Goal: Information Seeking & Learning: Find specific page/section

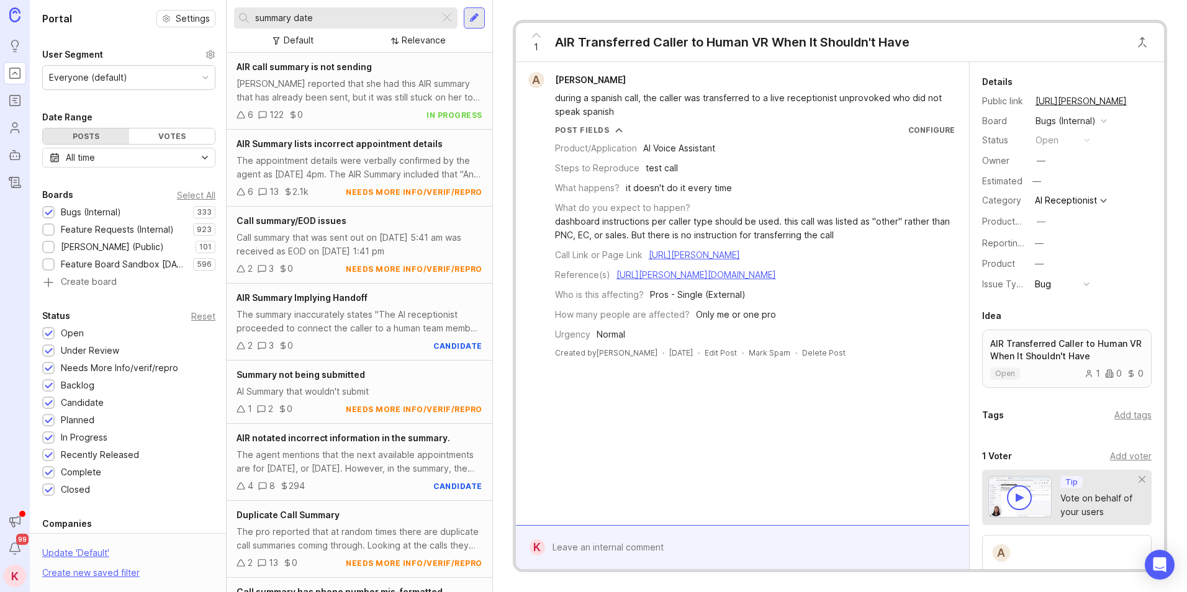
click at [342, 17] on input "summary date" at bounding box center [344, 18] width 179 height 14
click at [340, 17] on input "summary date" at bounding box center [344, 18] width 179 height 14
type input "b"
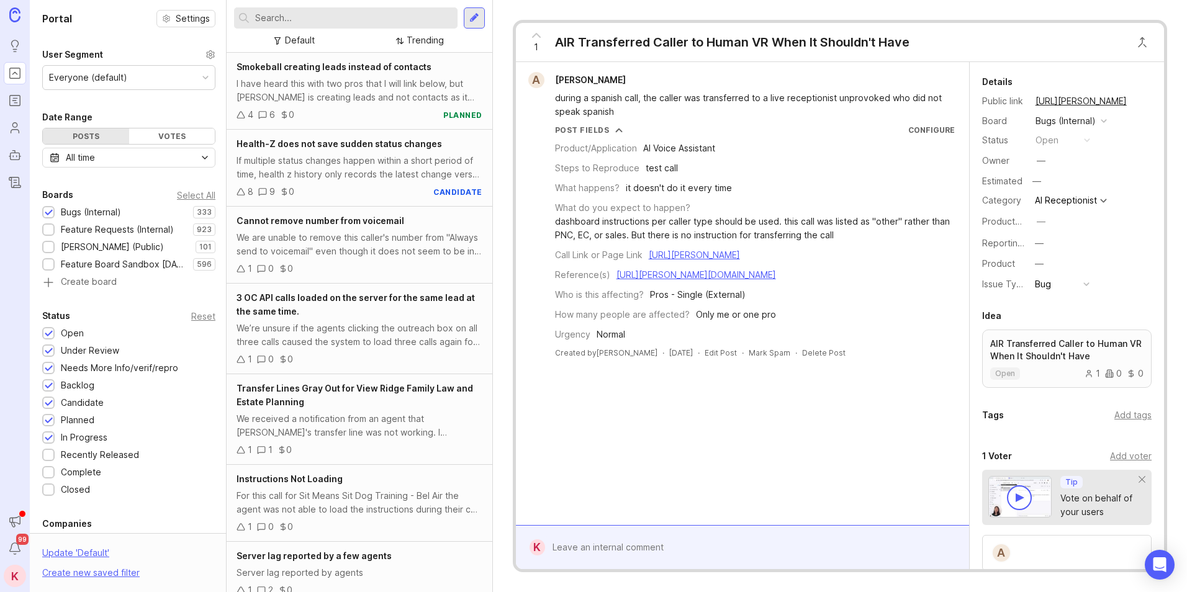
scroll to position [181, 0]
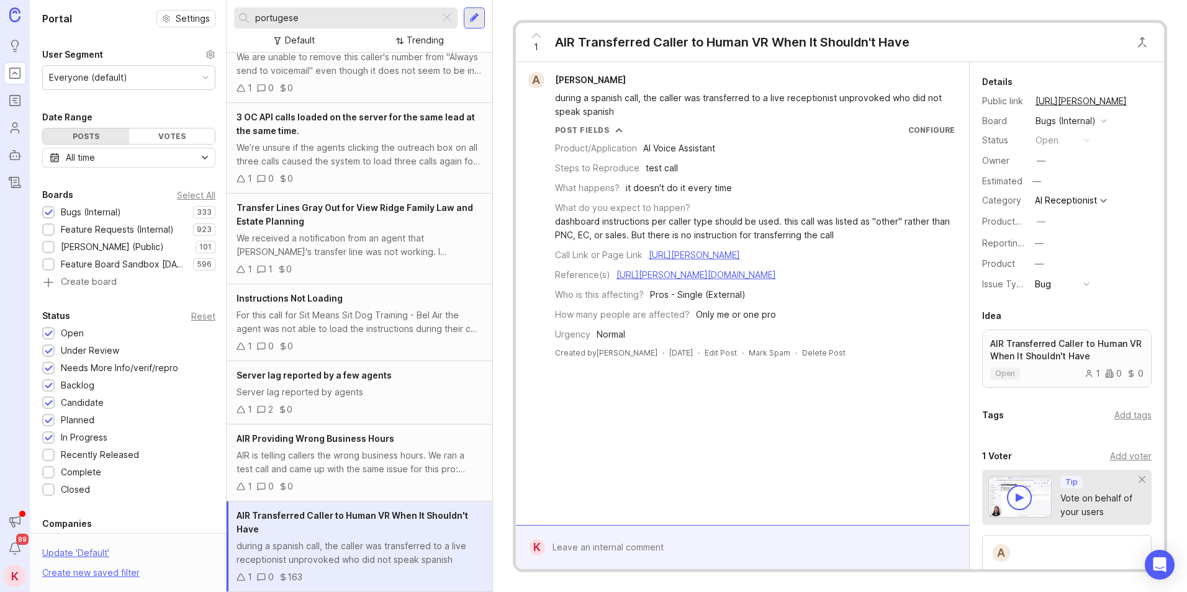
type input "portugese"
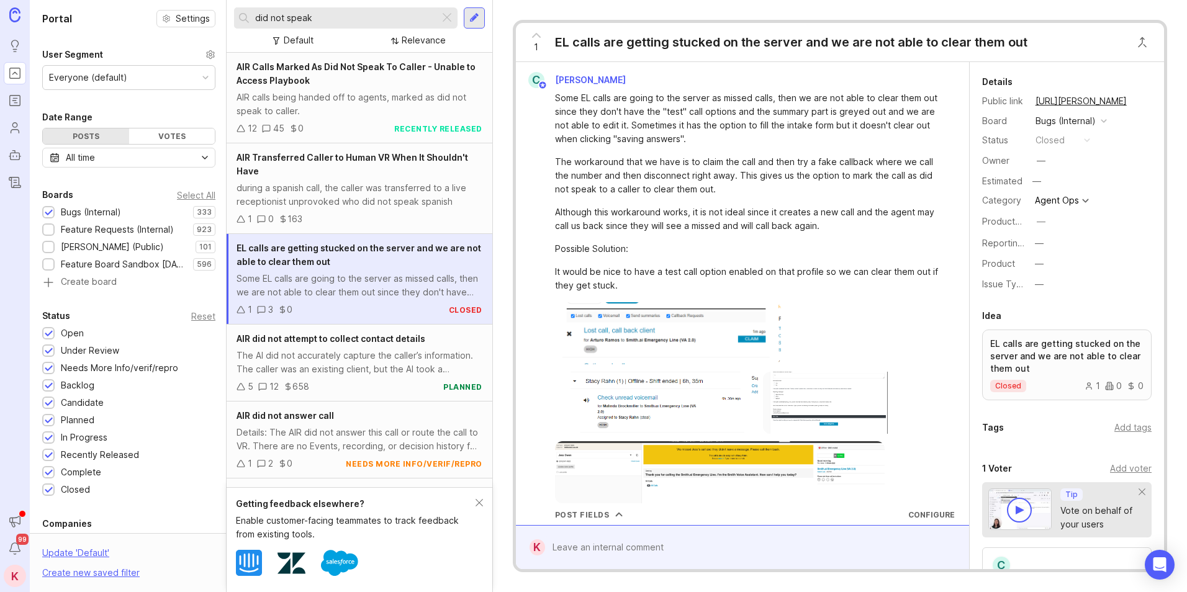
click at [348, 17] on input "did not speak" at bounding box center [344, 18] width 179 height 14
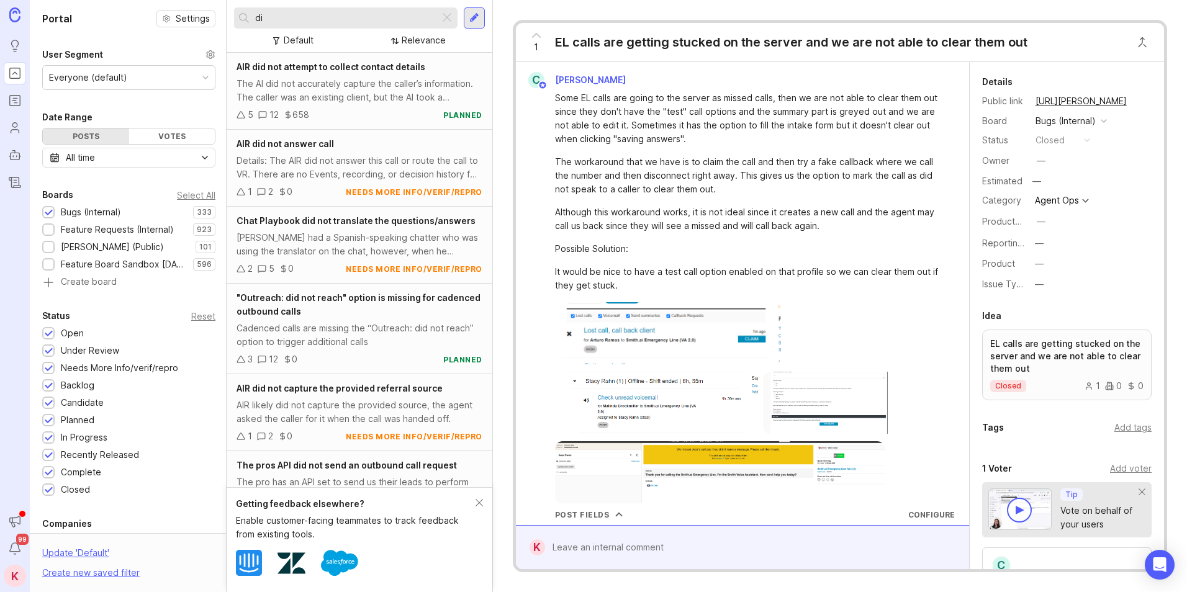
type input "d"
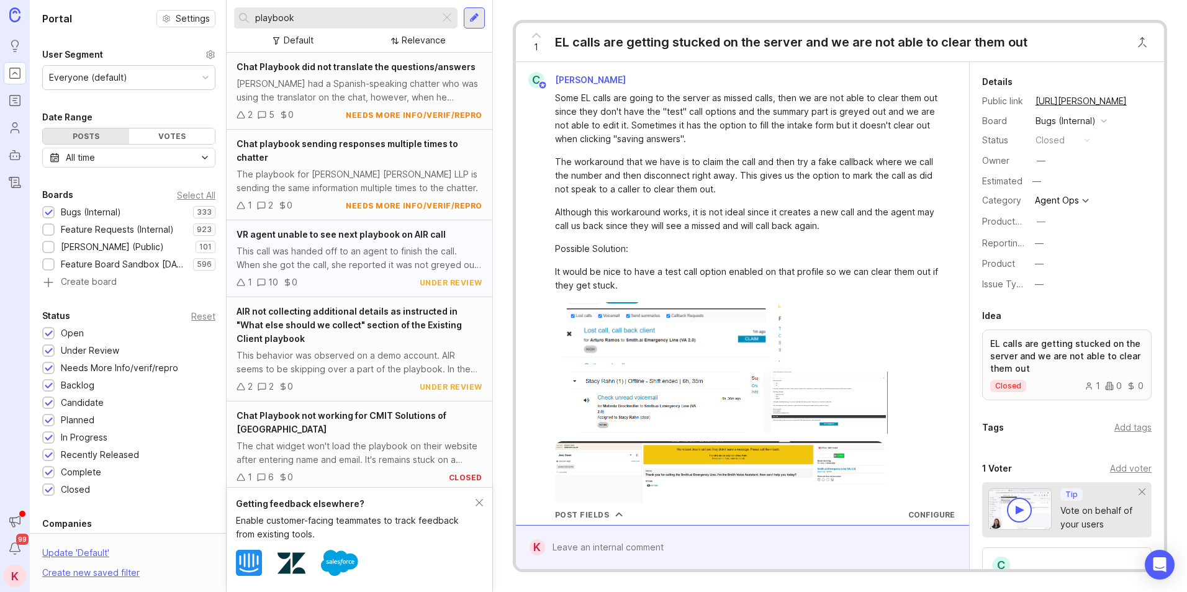
type input "playbook"
click at [401, 236] on span "VR agent unable to see next playbook on AIR call" at bounding box center [341, 234] width 209 height 11
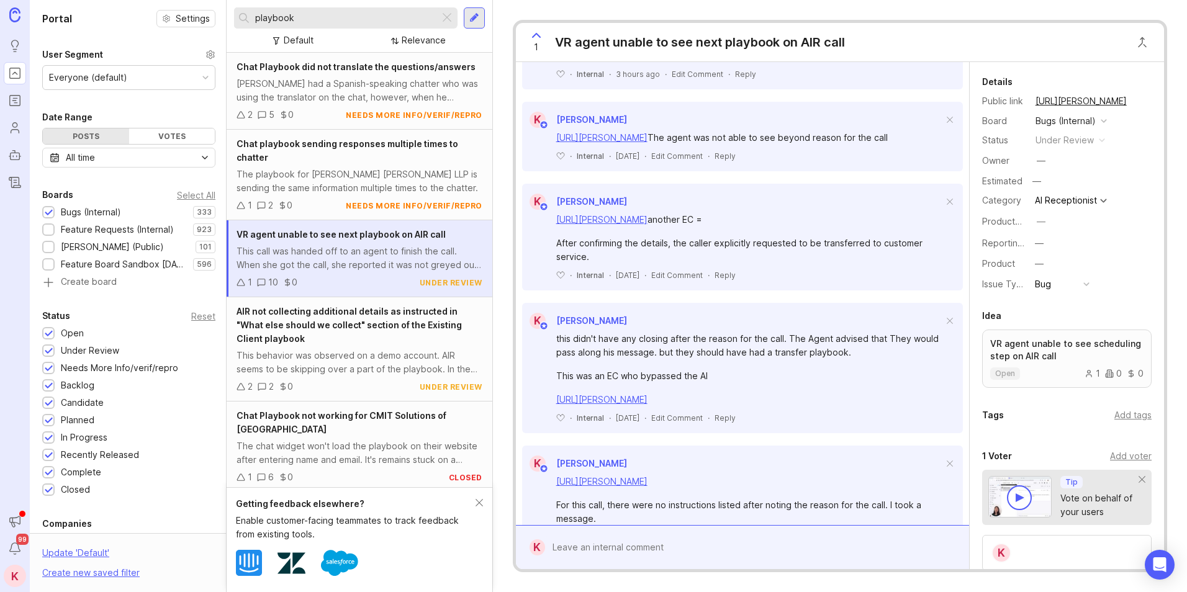
scroll to position [543, 0]
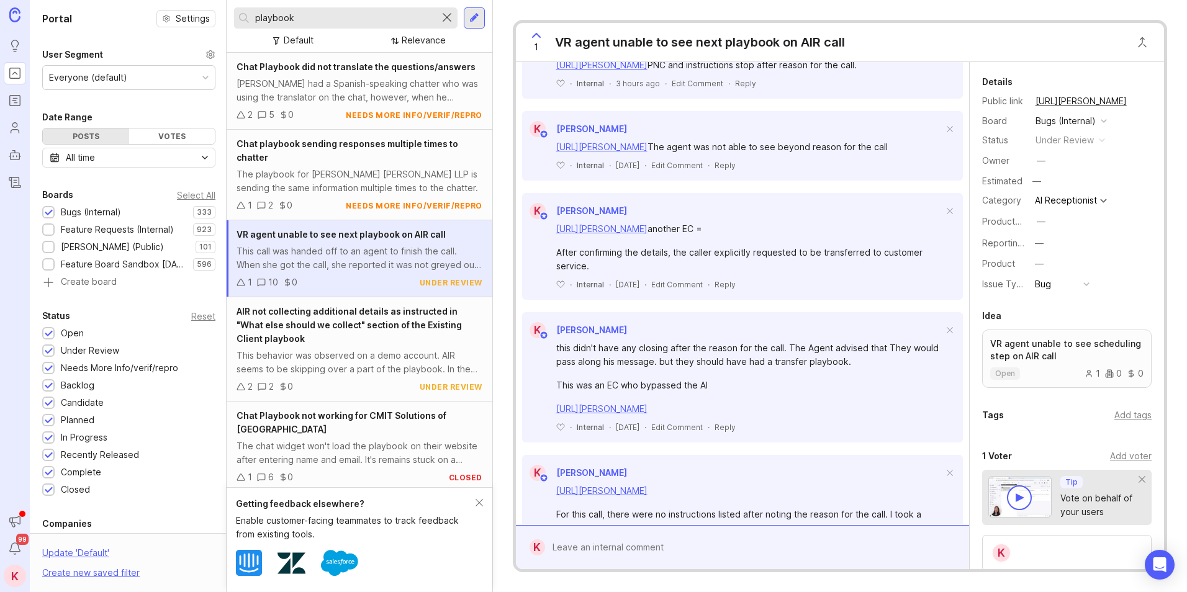
drag, startPoint x: 512, startPoint y: 6, endPoint x: 446, endPoint y: 15, distance: 67.0
click at [446, 15] on div at bounding box center [447, 18] width 15 height 16
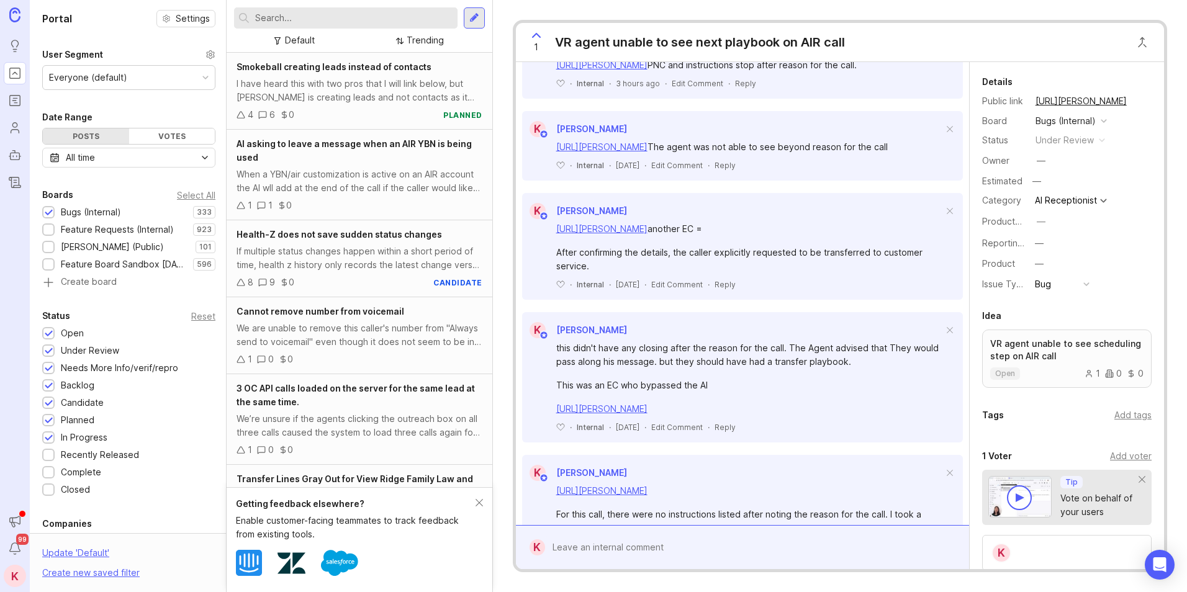
click at [634, 14] on div "1 VR agent unable to see next playbook on AIR call K [PERSON_NAME] This call wa…" at bounding box center [840, 296] width 694 height 592
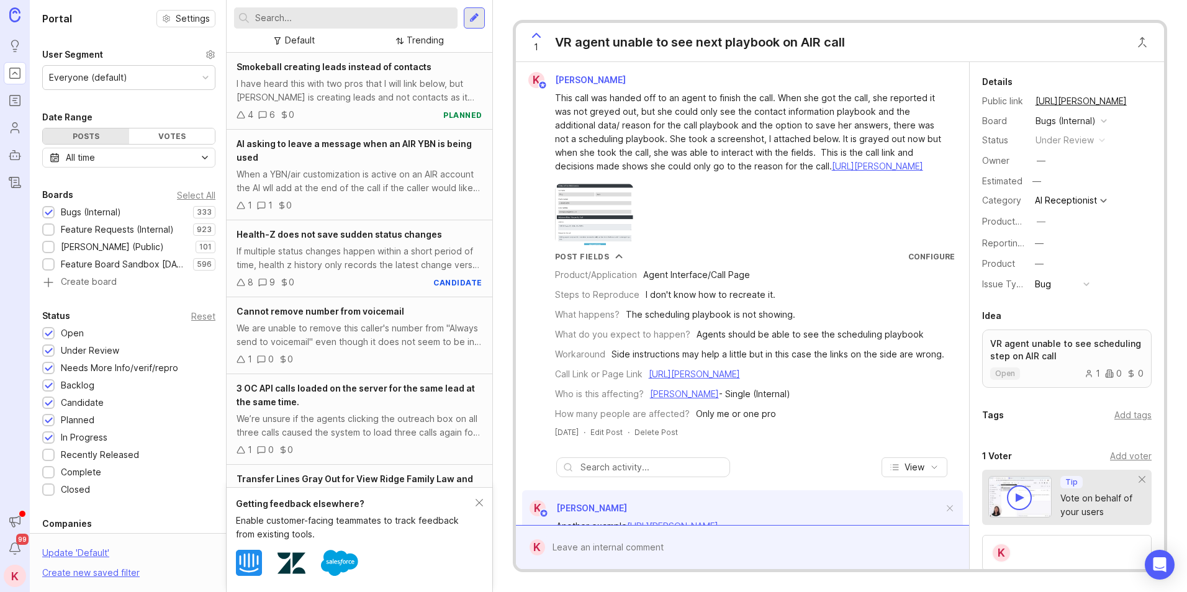
click at [679, 36] on div "VR agent unable to see next playbook on AIR call" at bounding box center [700, 42] width 290 height 17
click at [402, 11] on div at bounding box center [346, 17] width 224 height 21
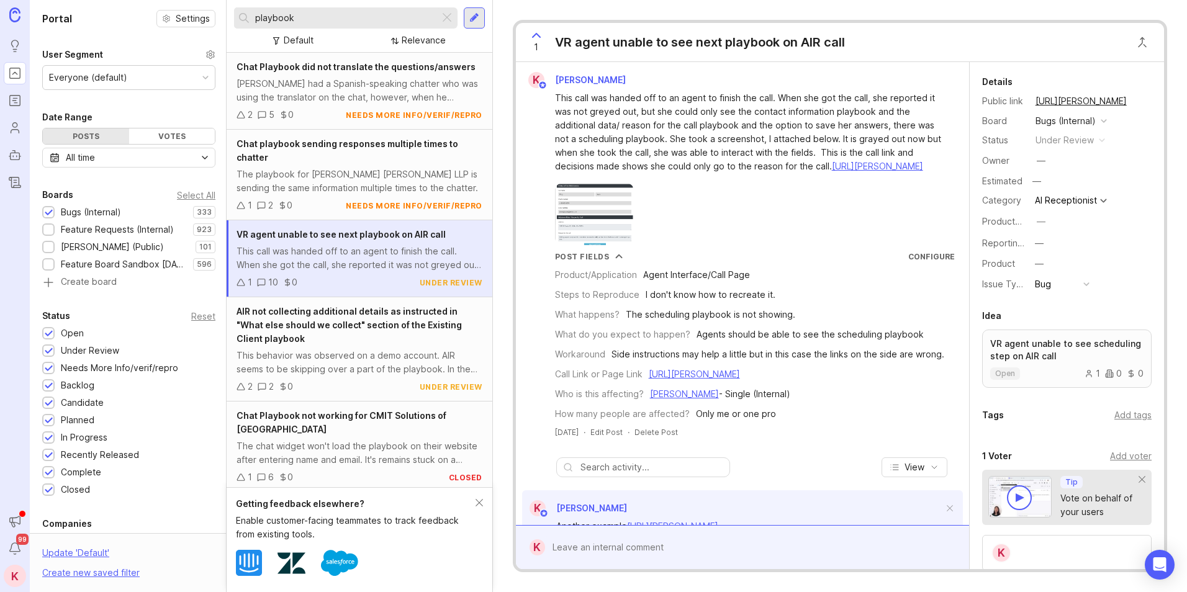
type input "playbook"
click at [399, 238] on span "VR agent unable to see next playbook on AIR call" at bounding box center [341, 234] width 209 height 11
drag, startPoint x: 573, startPoint y: 1, endPoint x: 569, endPoint y: 38, distance: 36.9
click at [569, 38] on div "VR agent unable to see next playbook on AIR call" at bounding box center [700, 42] width 290 height 17
drag, startPoint x: 596, startPoint y: 2, endPoint x: 727, endPoint y: 299, distance: 324.5
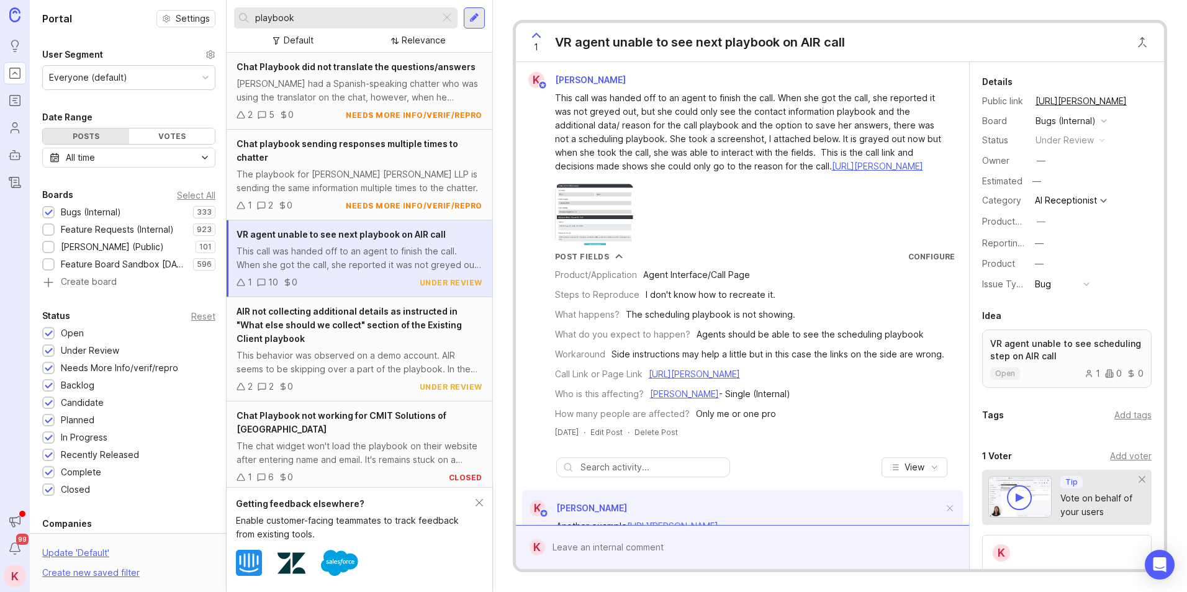
click at [727, 299] on div "Product/Application Agent Interface/Call Page Steps to Reproduce I don't know h…" at bounding box center [755, 341] width 400 height 159
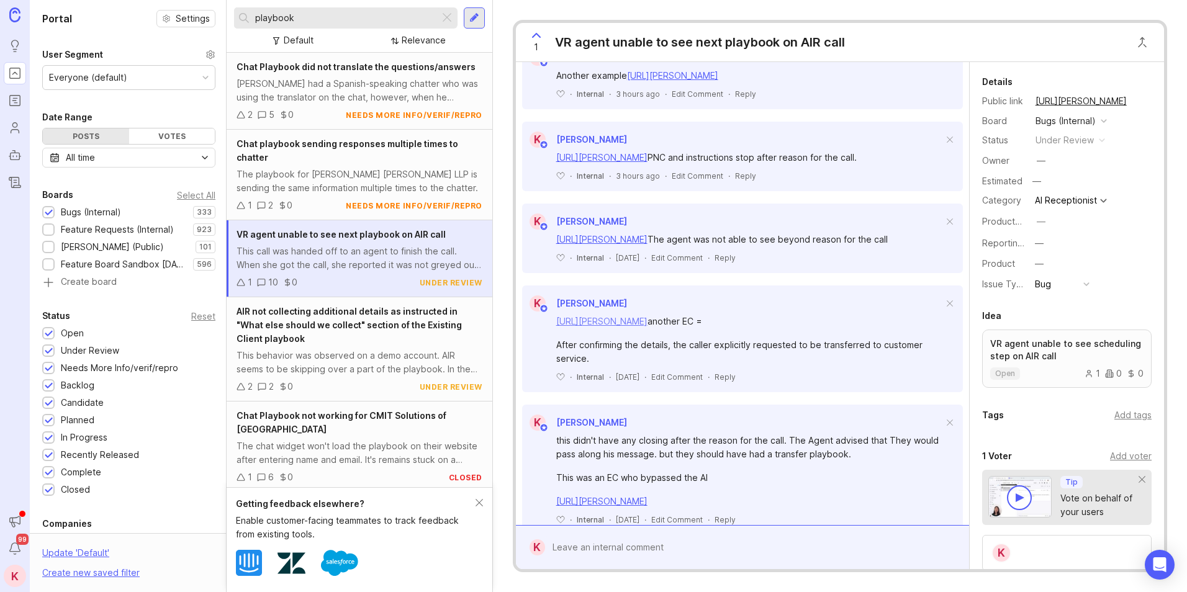
drag, startPoint x: 728, startPoint y: 298, endPoint x: 746, endPoint y: 235, distance: 65.4
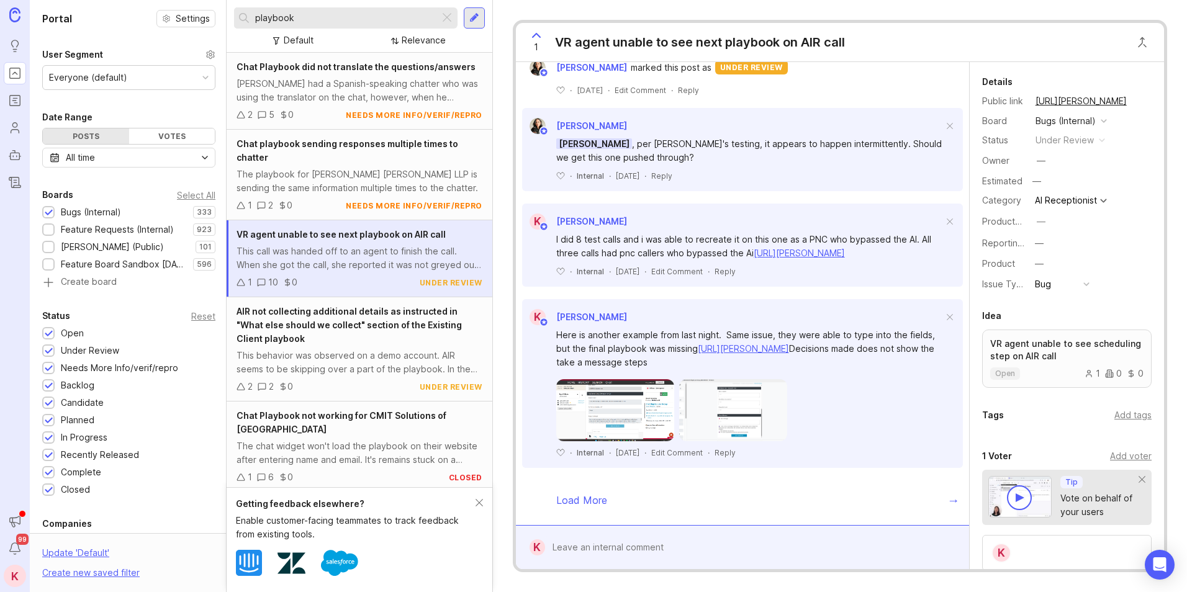
drag, startPoint x: 888, startPoint y: 371, endPoint x: 909, endPoint y: 429, distance: 61.5
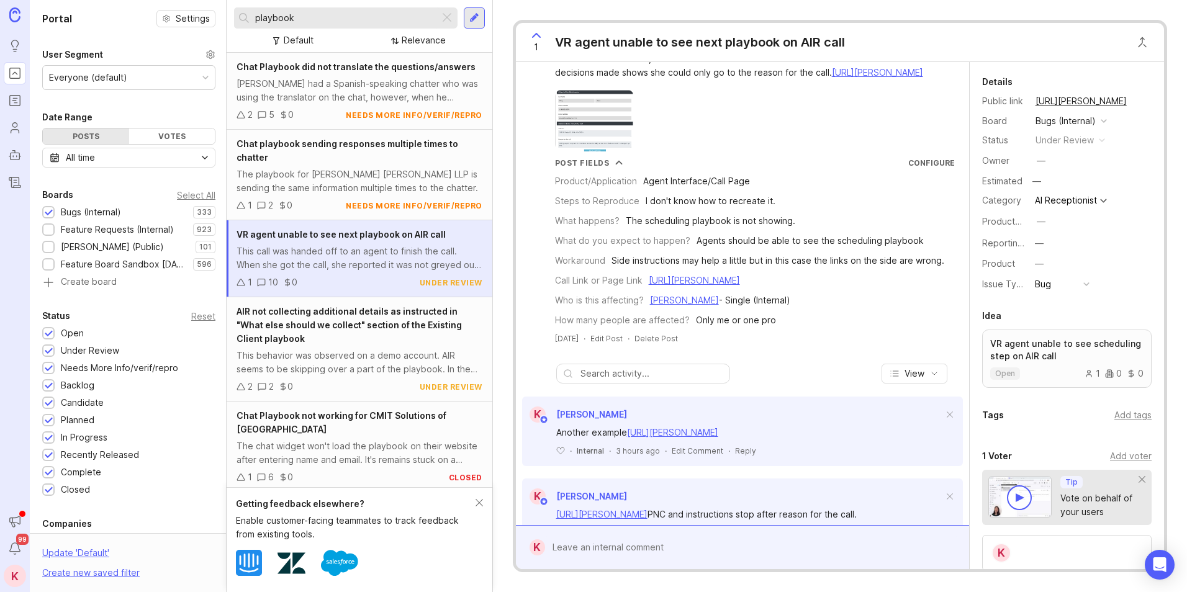
drag, startPoint x: 894, startPoint y: 309, endPoint x: 909, endPoint y: 261, distance: 49.9
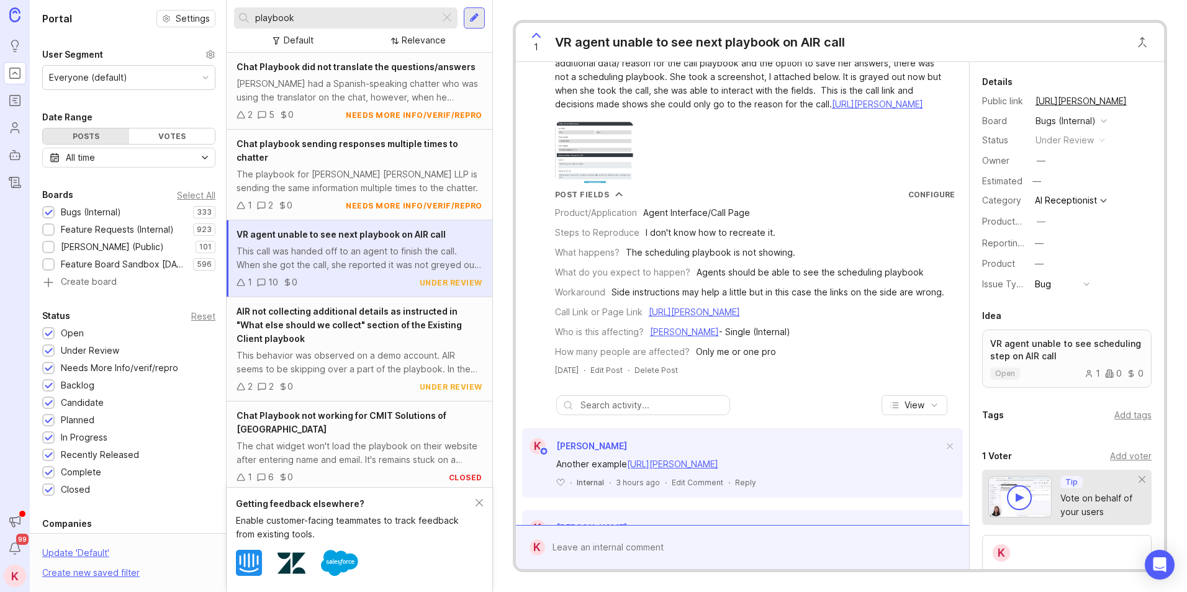
click at [614, 47] on div "VR agent unable to see next playbook on AIR call" at bounding box center [700, 42] width 290 height 17
click at [399, 241] on div "VR agent unable to see next playbook on AIR call" at bounding box center [360, 235] width 246 height 14
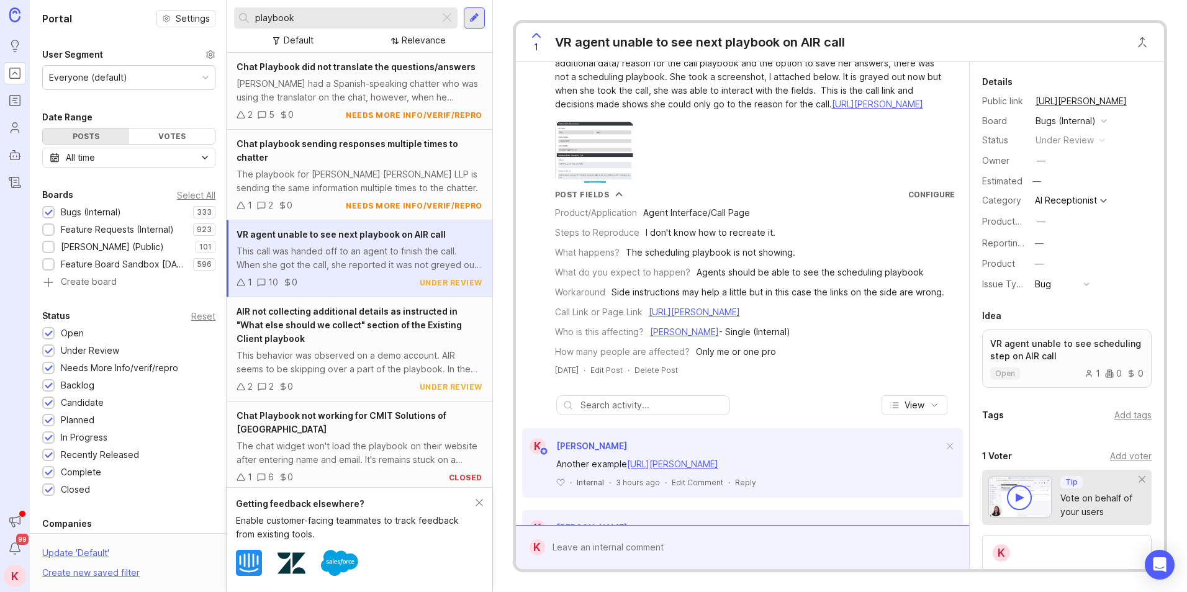
click at [399, 241] on div "VR agent unable to see next playbook on AIR call" at bounding box center [360, 235] width 246 height 14
click at [683, 458] on div at bounding box center [751, 548] width 413 height 24
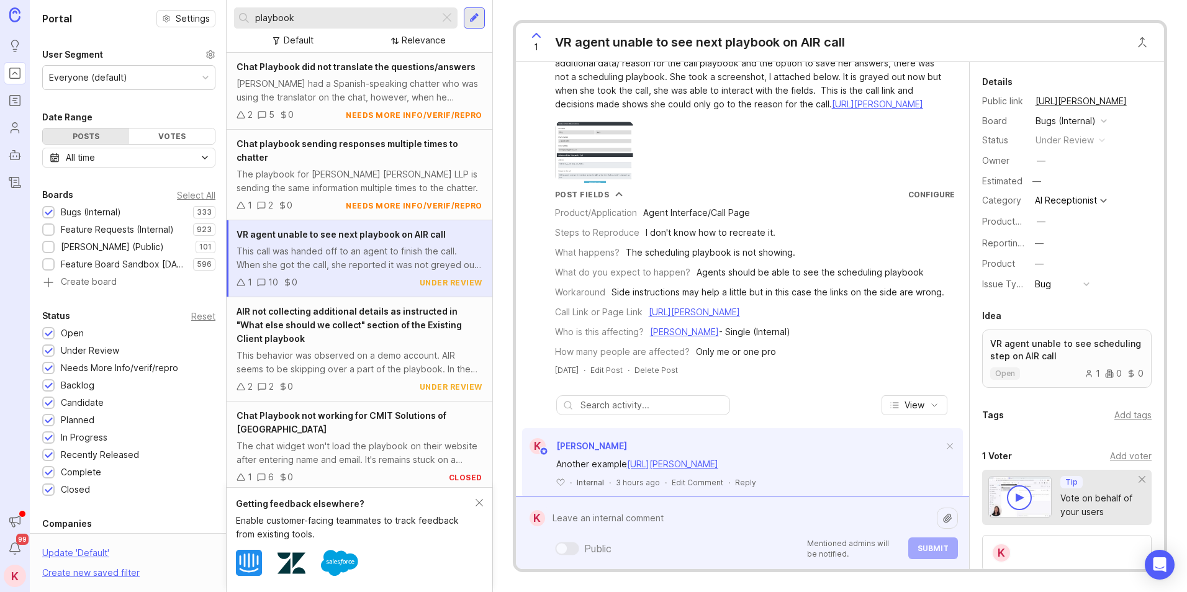
click at [733, 44] on div "VR agent unable to see next playbook on AIR call" at bounding box center [700, 42] width 290 height 17
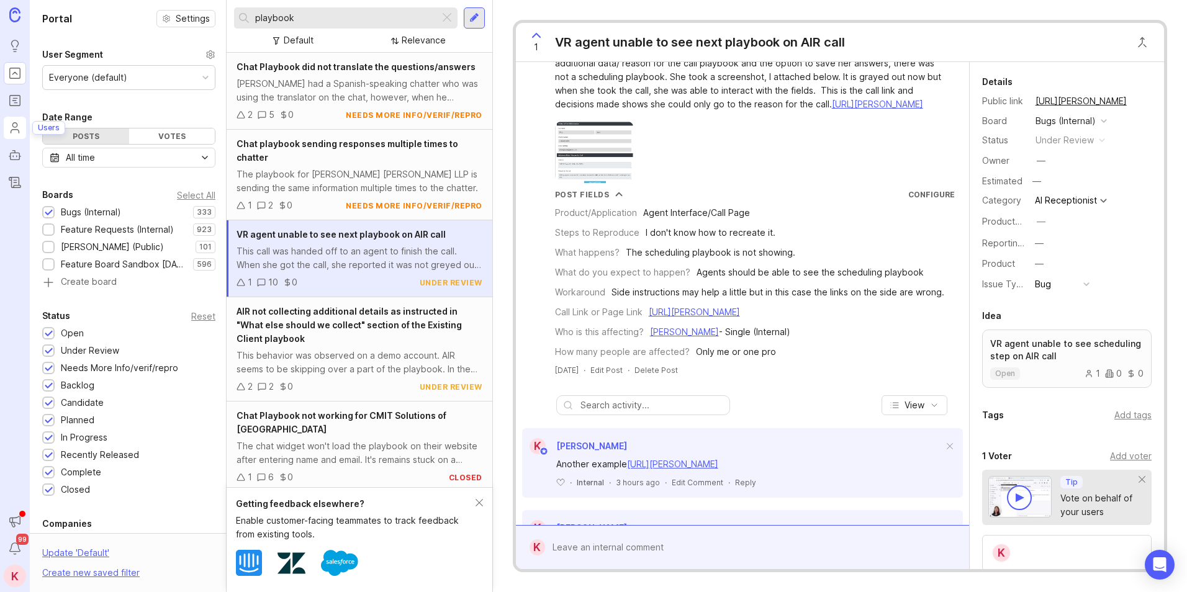
click at [9, 132] on icon "Users" at bounding box center [15, 127] width 14 height 15
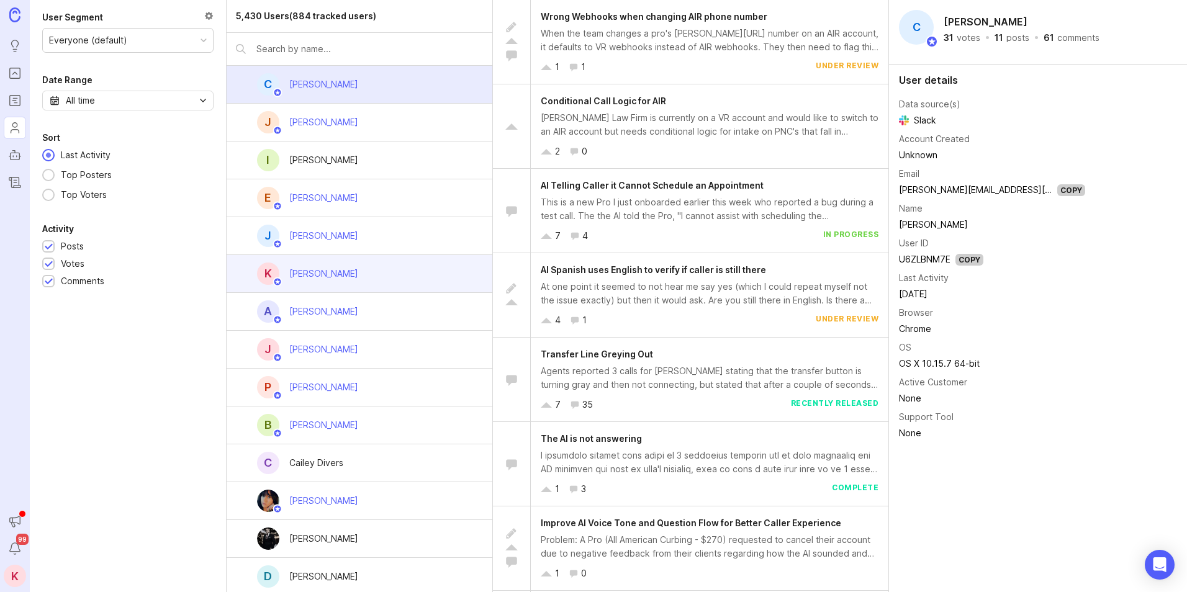
click at [362, 270] on div "K [PERSON_NAME]" at bounding box center [360, 274] width 266 height 38
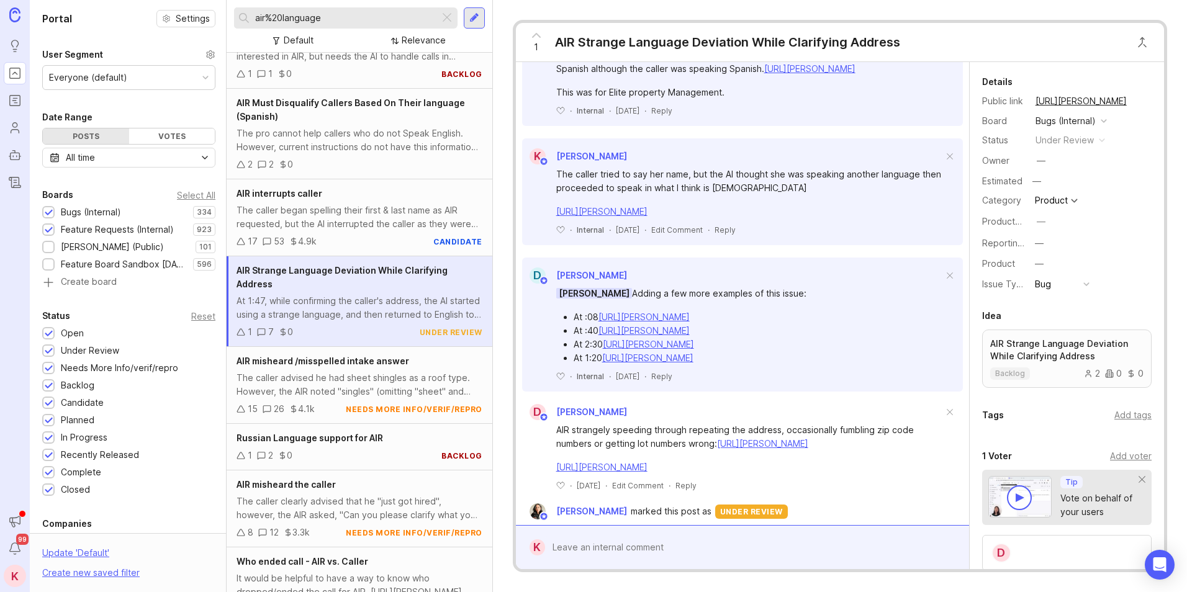
drag, startPoint x: 887, startPoint y: 209, endPoint x: 889, endPoint y: 281, distance: 71.4
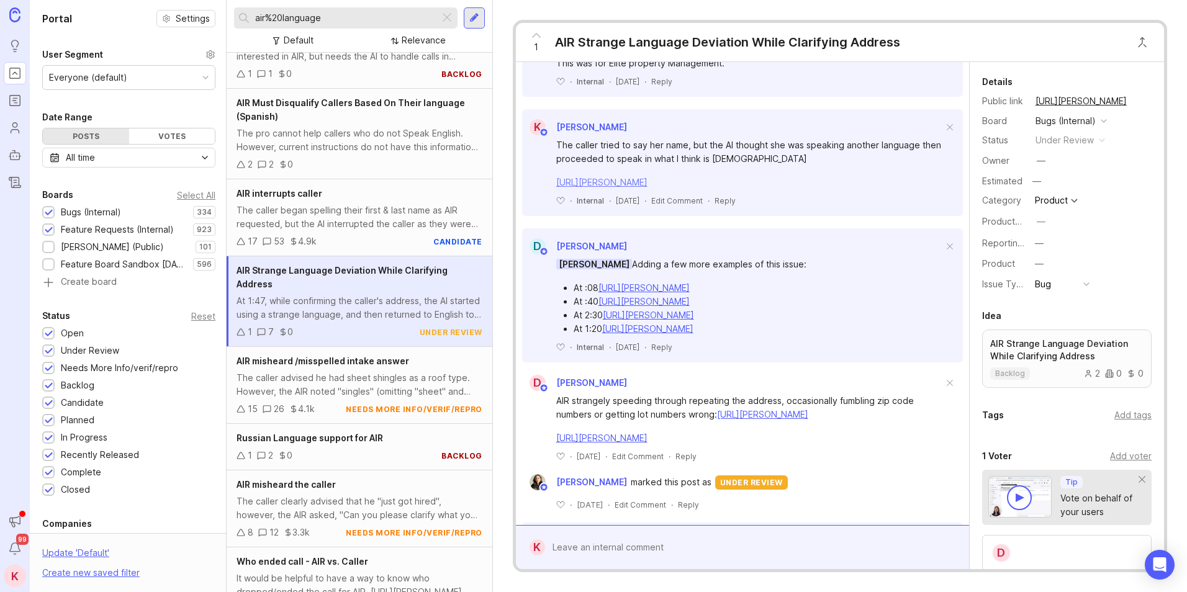
click at [648, 188] on link "https://app.smith.ai/support/vr/vr-tools/va-call-evaluation/fc76b3ac-5707-450b-…" at bounding box center [601, 182] width 91 height 11
